Goal: Task Accomplishment & Management: Use online tool/utility

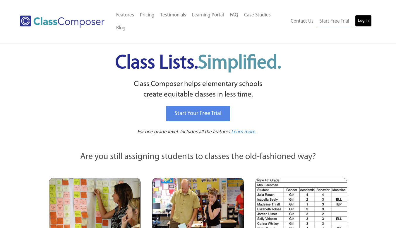
click at [364, 23] on link "Log In" at bounding box center [363, 21] width 17 height 12
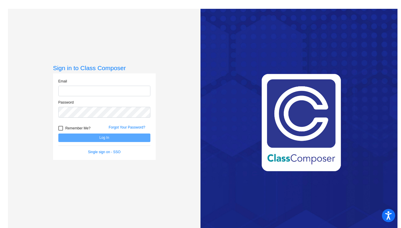
type input "awilliamson@ceres.k12.ca.us"
click at [129, 137] on button "Log In" at bounding box center [104, 137] width 92 height 8
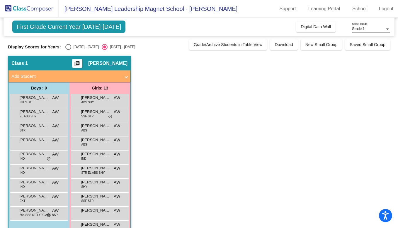
click at [70, 45] on div "Select an option" at bounding box center [68, 47] width 6 height 6
click at [68, 50] on input "2024 - 2025" at bounding box center [68, 50] width 0 height 0
radio input "true"
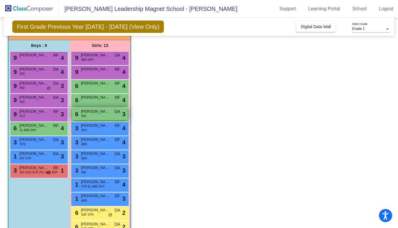
scroll to position [58, 0]
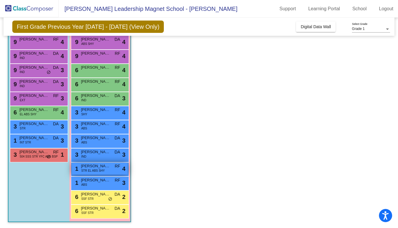
click at [99, 170] on span "STR EL ABS SHY" at bounding box center [92, 170] width 23 height 4
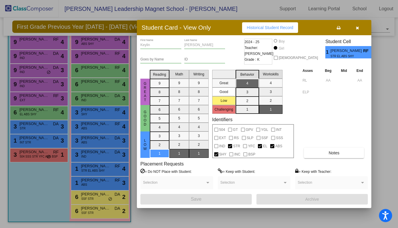
click at [359, 28] on button "button" at bounding box center [357, 27] width 19 height 11
